Goal: Navigation & Orientation: Find specific page/section

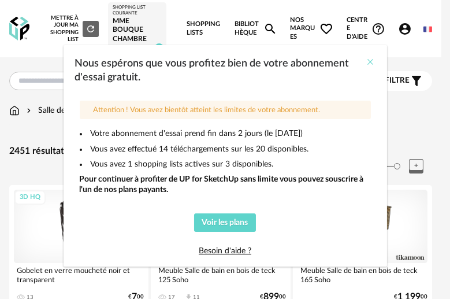
click at [367, 57] on icon "Close" at bounding box center [371, 61] width 9 height 9
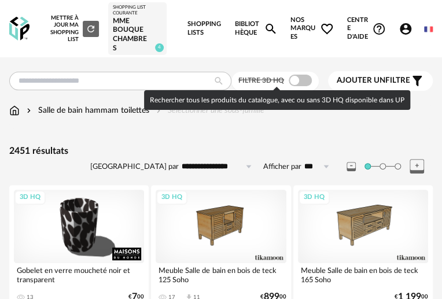
click at [298, 83] on span at bounding box center [300, 81] width 23 height 12
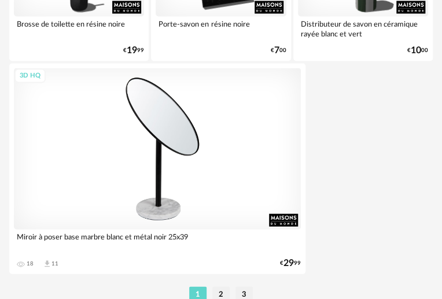
scroll to position [4285, 0]
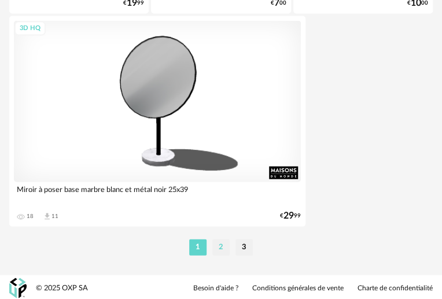
click at [219, 247] on li "2" at bounding box center [220, 247] width 17 height 16
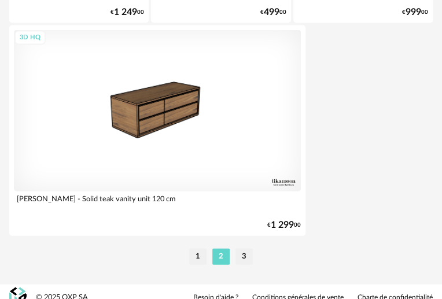
scroll to position [4285, 0]
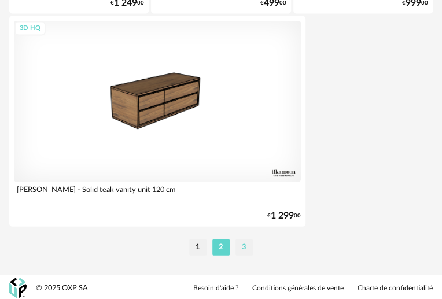
click at [244, 245] on li "3" at bounding box center [243, 247] width 17 height 16
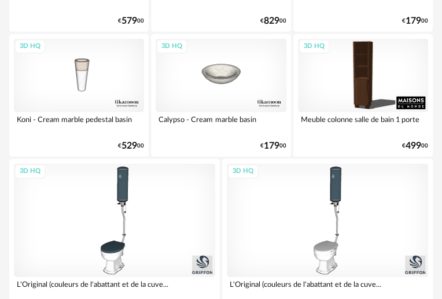
scroll to position [995, 0]
